Goal: Task Accomplishment & Management: Manage account settings

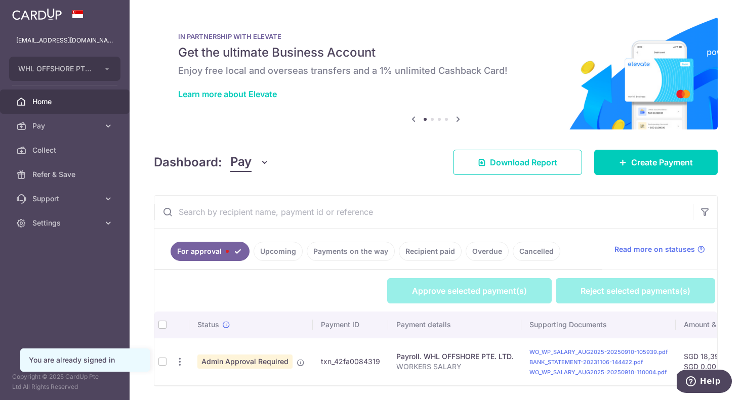
click at [162, 365] on td at bounding box center [162, 361] width 16 height 47
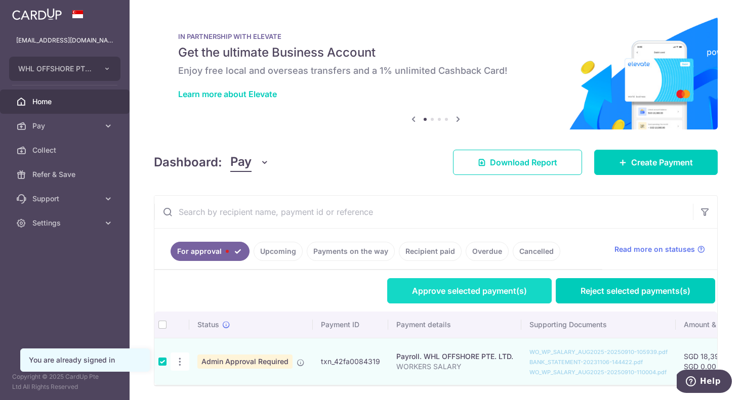
click at [426, 295] on link "Approve selected payment(s)" at bounding box center [469, 290] width 164 height 25
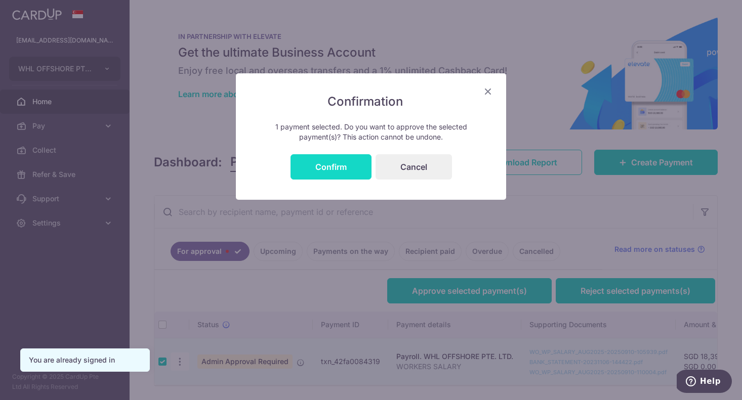
click at [329, 155] on button "Confirm" at bounding box center [330, 166] width 81 height 25
